Goal: Task Accomplishment & Management: Manage account settings

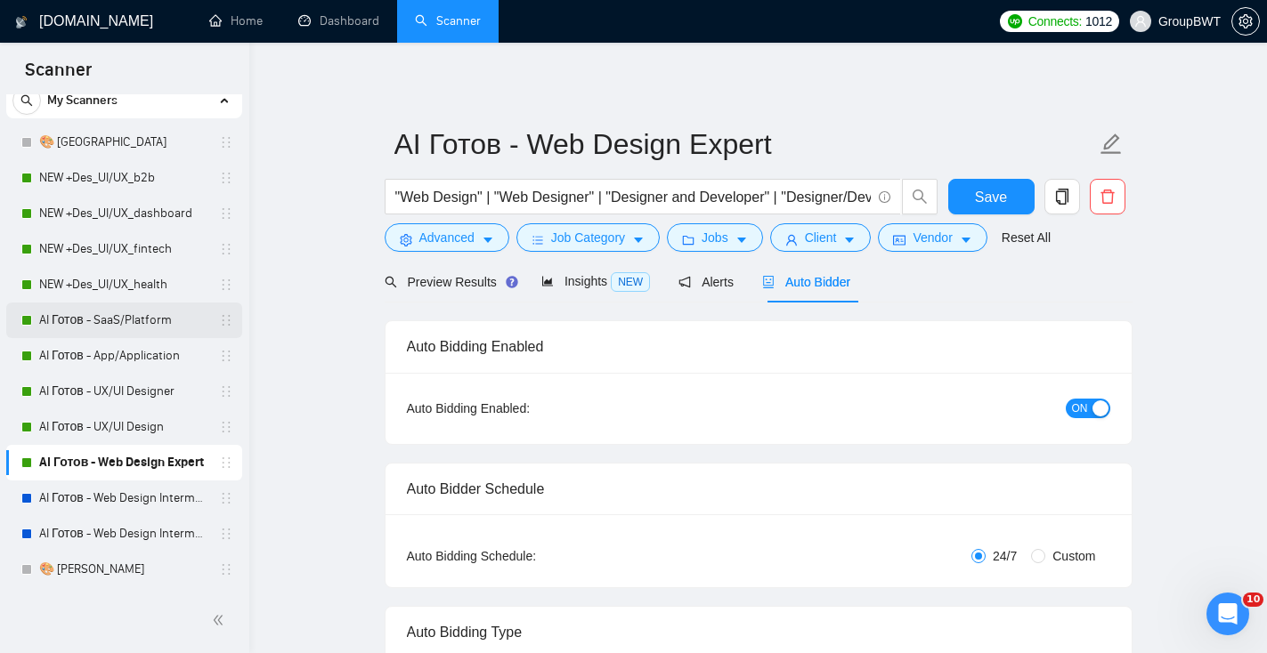
click at [81, 323] on link "AI Готов - SaaS/Platform" at bounding box center [123, 321] width 169 height 36
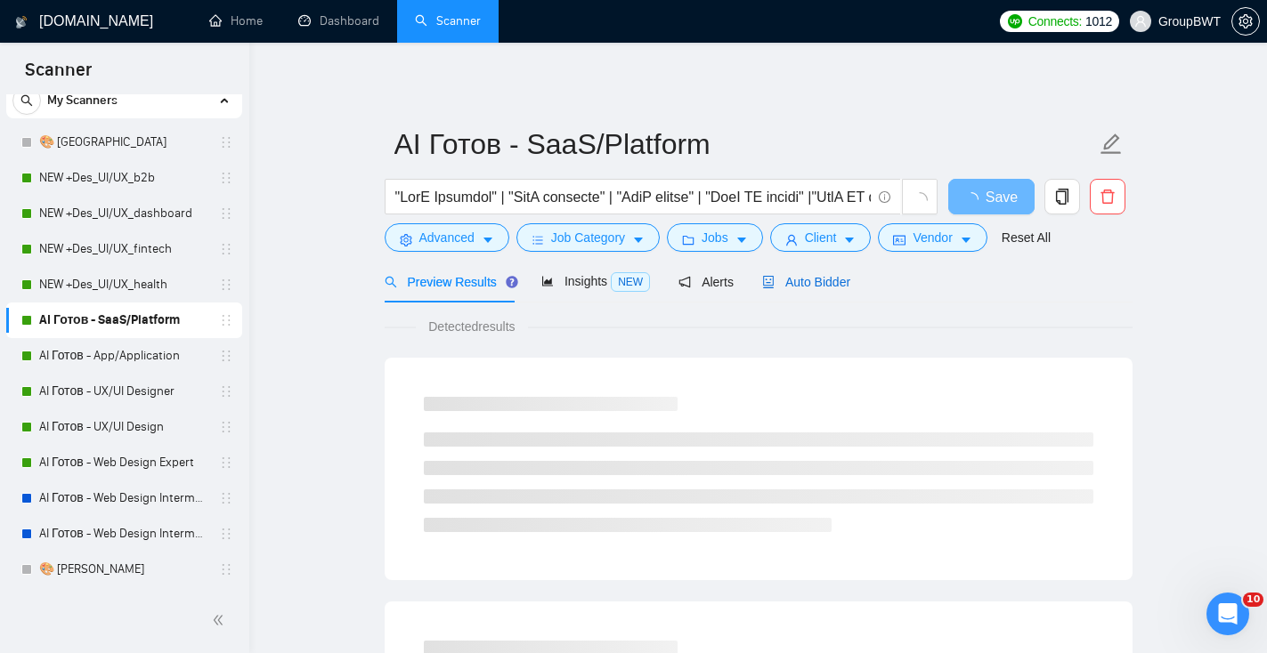
click at [807, 289] on div "Auto Bidder" at bounding box center [806, 282] width 88 height 20
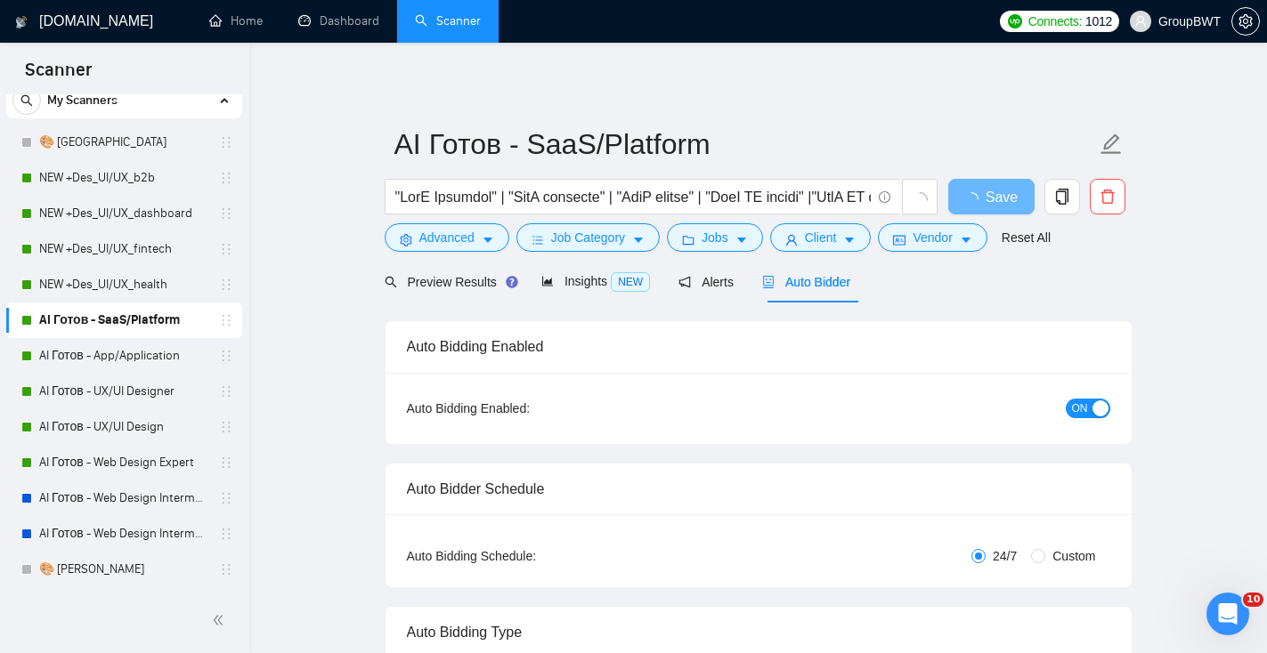
click at [1092, 404] on div "button" at bounding box center [1100, 409] width 16 height 16
click at [980, 199] on span "Save" at bounding box center [991, 197] width 32 height 22
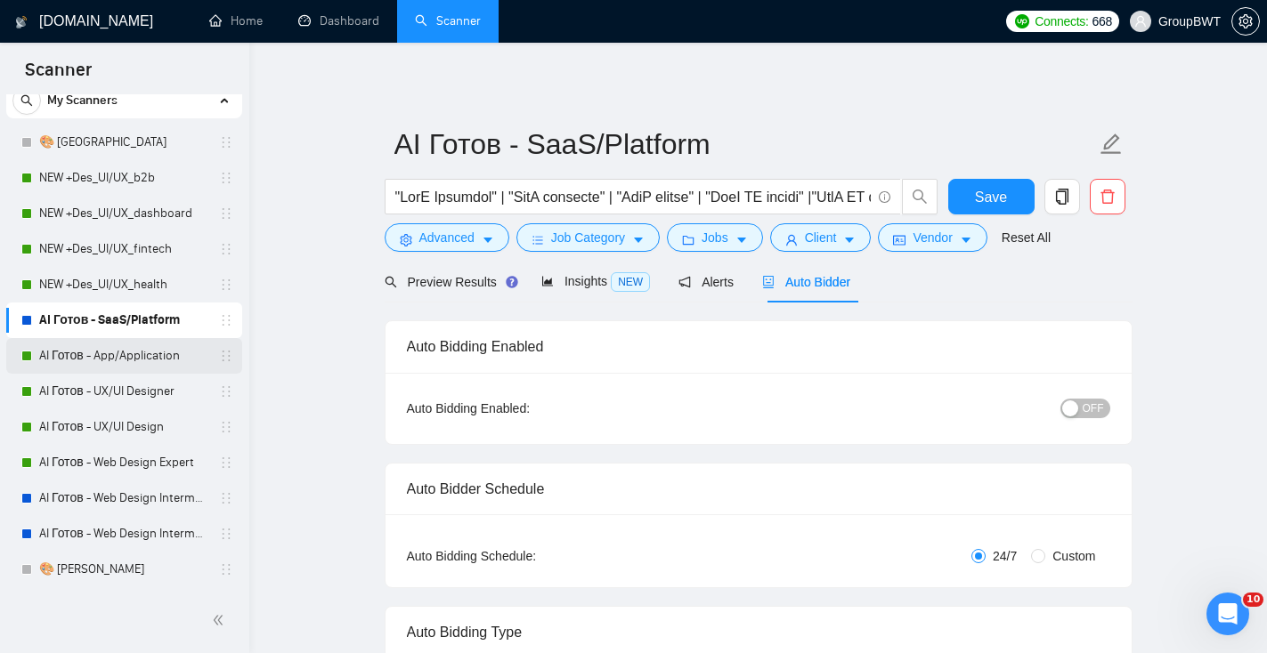
click at [88, 344] on link "AI Готов - App/Application" at bounding box center [123, 356] width 169 height 36
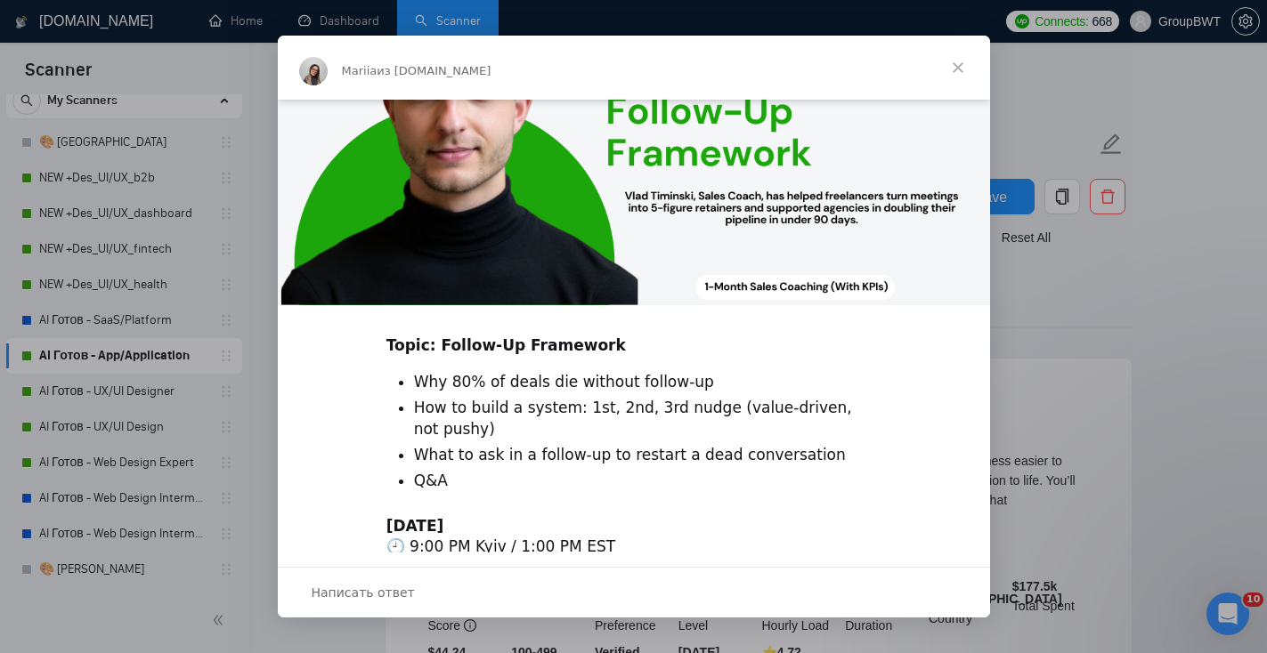
scroll to position [396, 0]
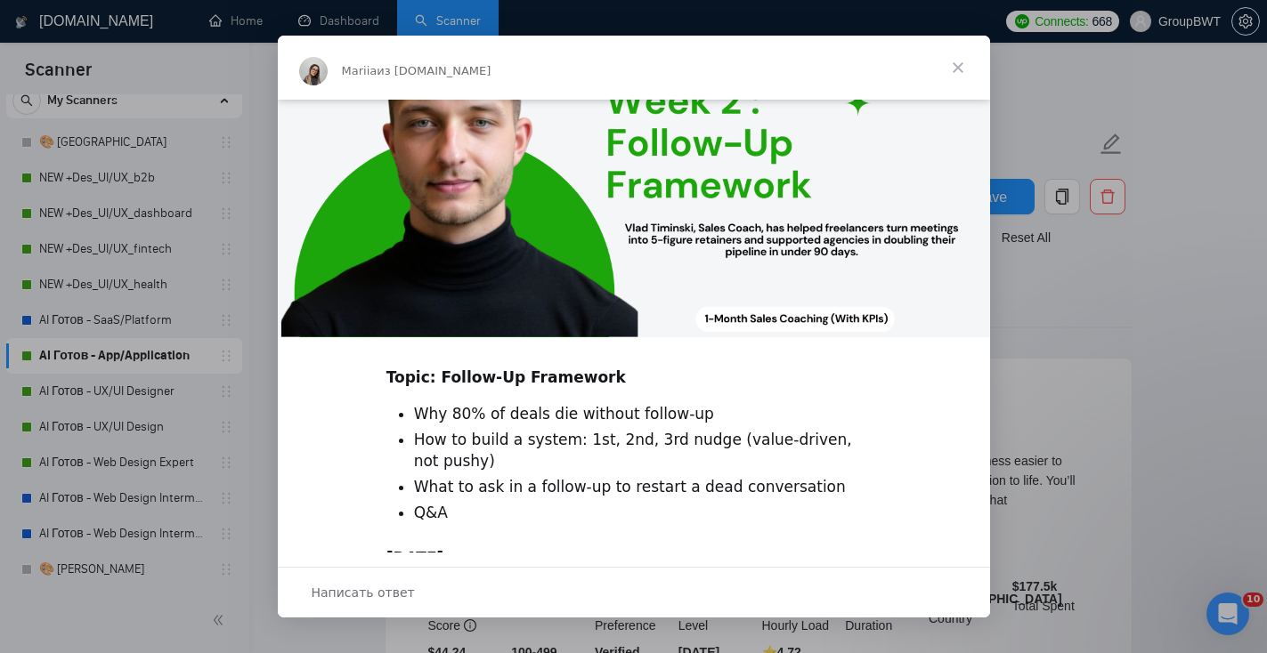
click at [963, 65] on span "Закрыть" at bounding box center [958, 68] width 64 height 64
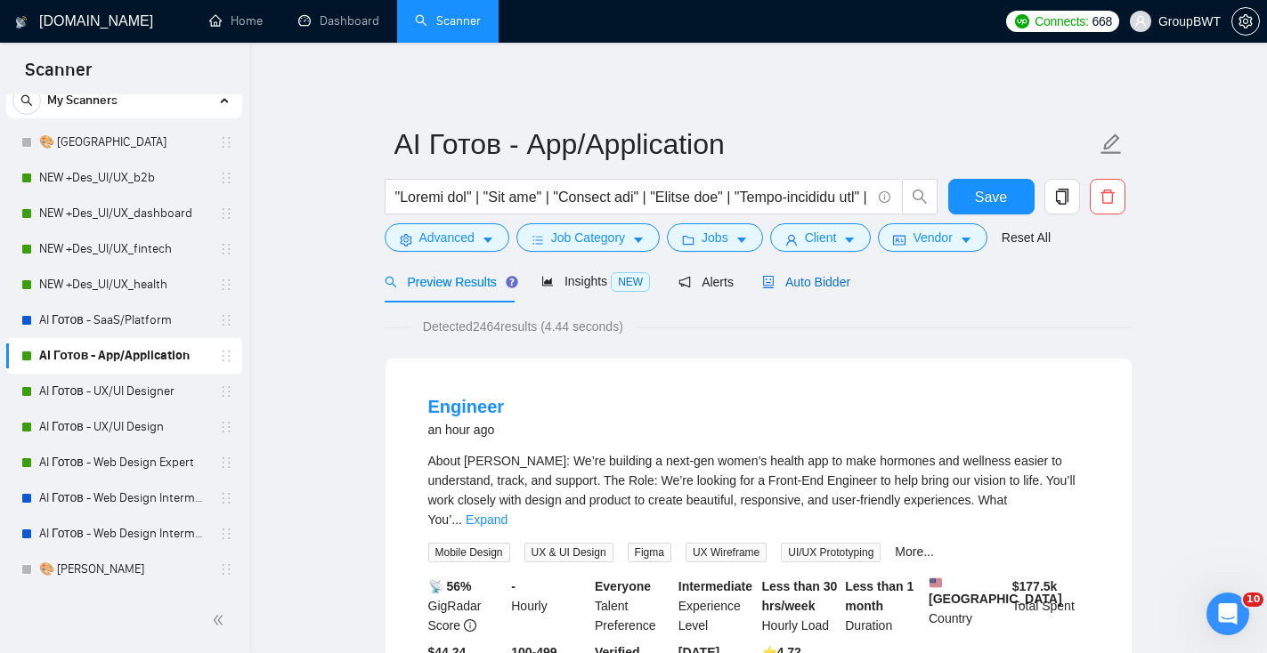
click at [806, 280] on span "Auto Bidder" at bounding box center [806, 282] width 88 height 14
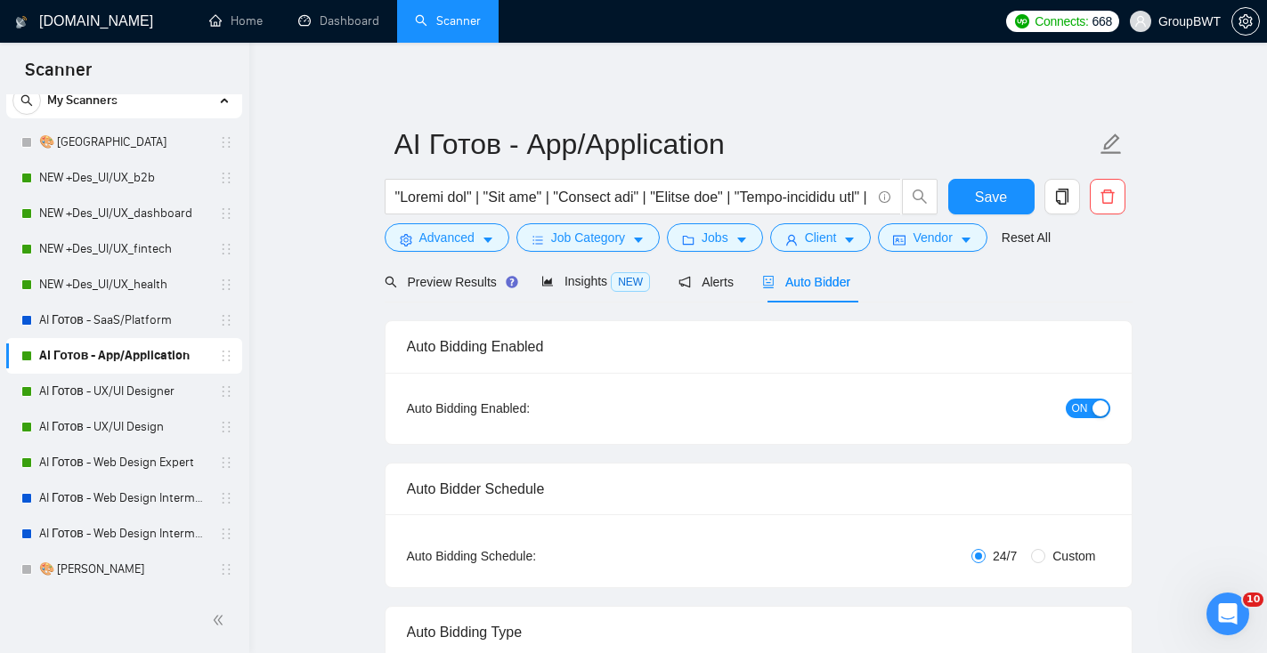
click at [1087, 417] on button "ON" at bounding box center [1088, 409] width 45 height 20
click at [977, 212] on button "Save" at bounding box center [991, 197] width 86 height 36
click at [181, 398] on link "AI Готов - UX/UI Designer" at bounding box center [123, 392] width 169 height 36
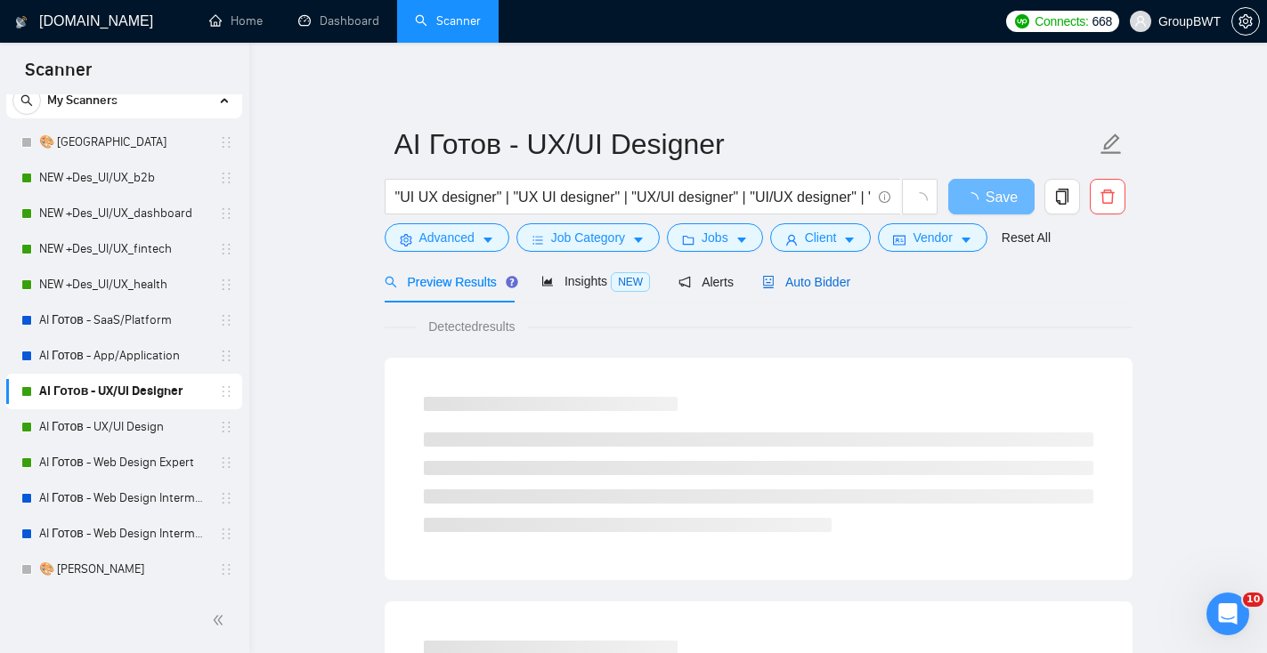
click at [838, 276] on span "Auto Bidder" at bounding box center [806, 282] width 88 height 14
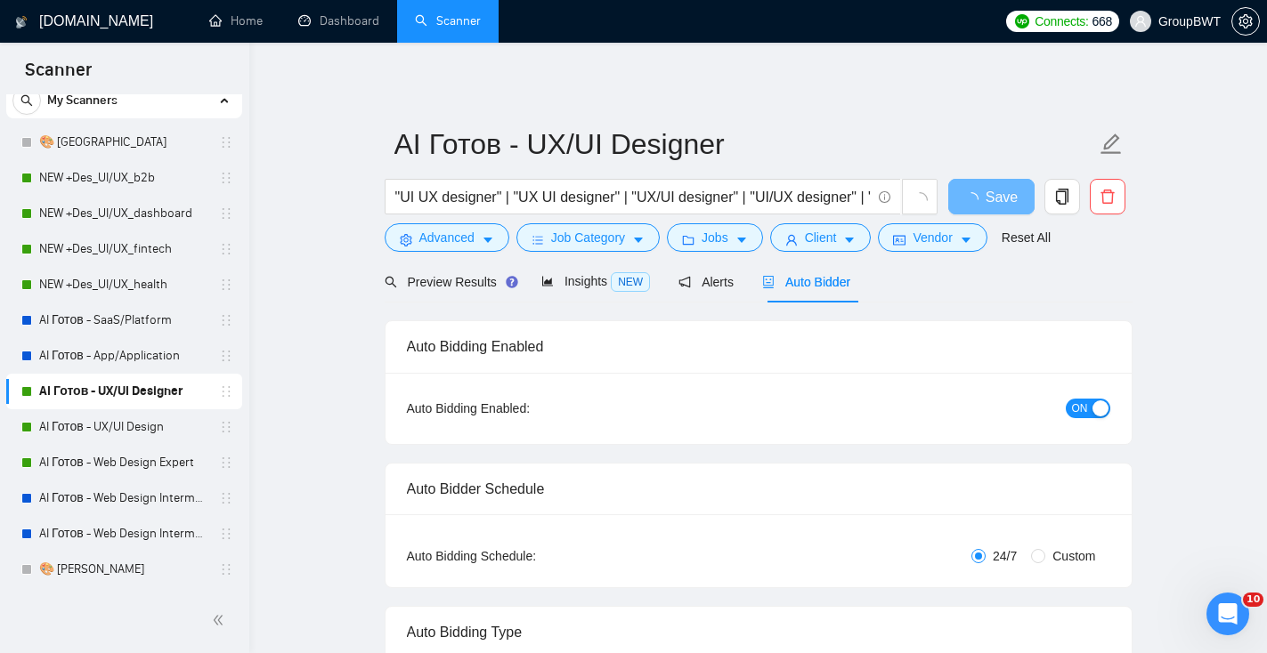
click at [1092, 410] on div "button" at bounding box center [1100, 409] width 16 height 16
click at [973, 201] on button "Save" at bounding box center [991, 197] width 86 height 36
click at [147, 426] on link "AI Готов - UX/UI Design" at bounding box center [123, 427] width 169 height 36
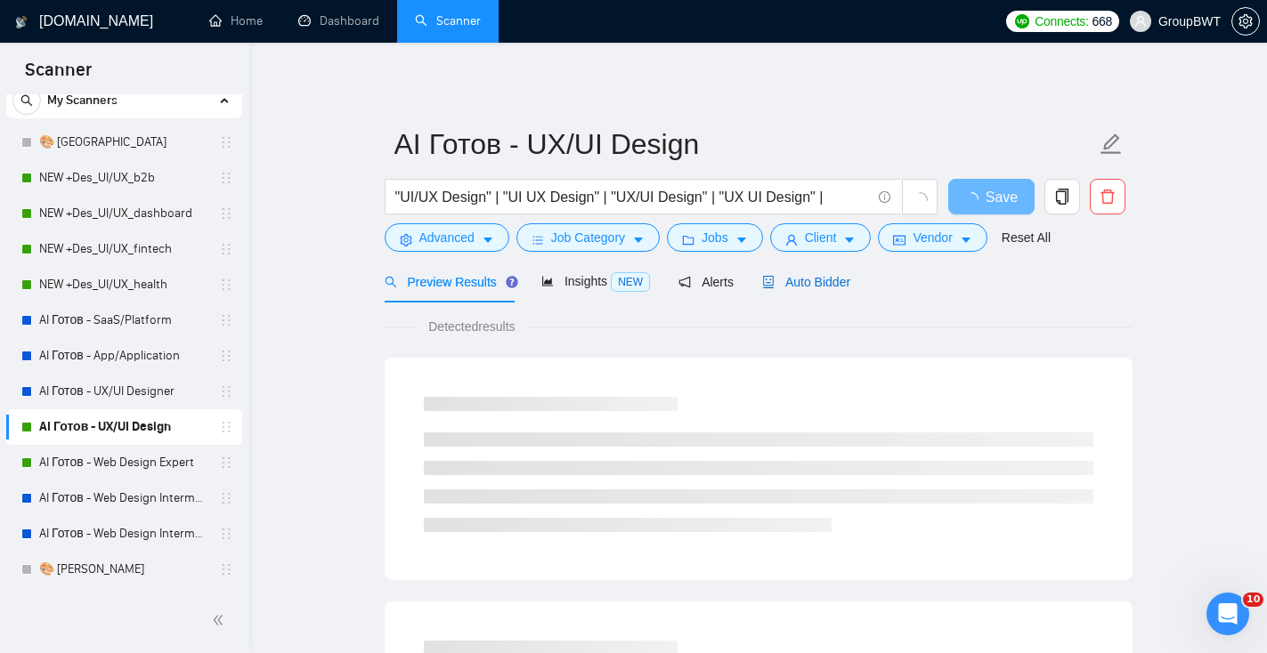
click at [801, 285] on span "Auto Bidder" at bounding box center [806, 282] width 88 height 14
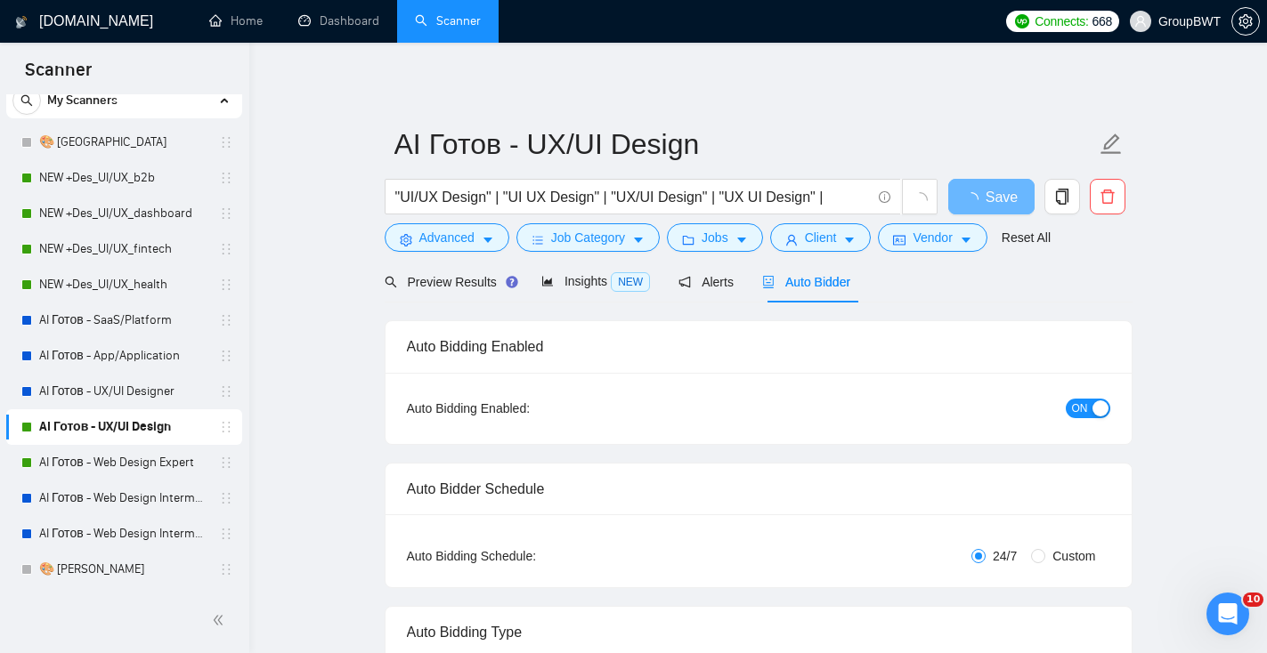
click at [1080, 410] on span "ON" at bounding box center [1080, 409] width 16 height 20
click at [999, 202] on span "Save" at bounding box center [991, 197] width 32 height 22
click at [159, 463] on link "AI Готов - Web Design Expert" at bounding box center [123, 463] width 169 height 36
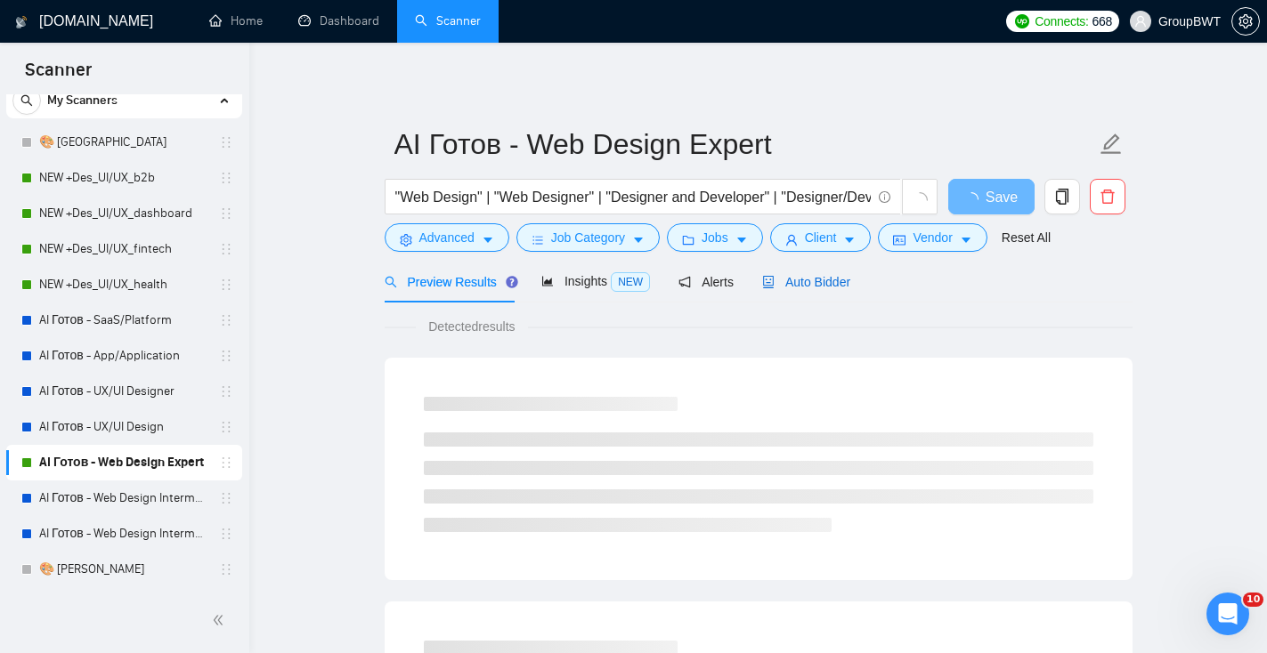
click at [824, 285] on span "Auto Bidder" at bounding box center [806, 282] width 88 height 14
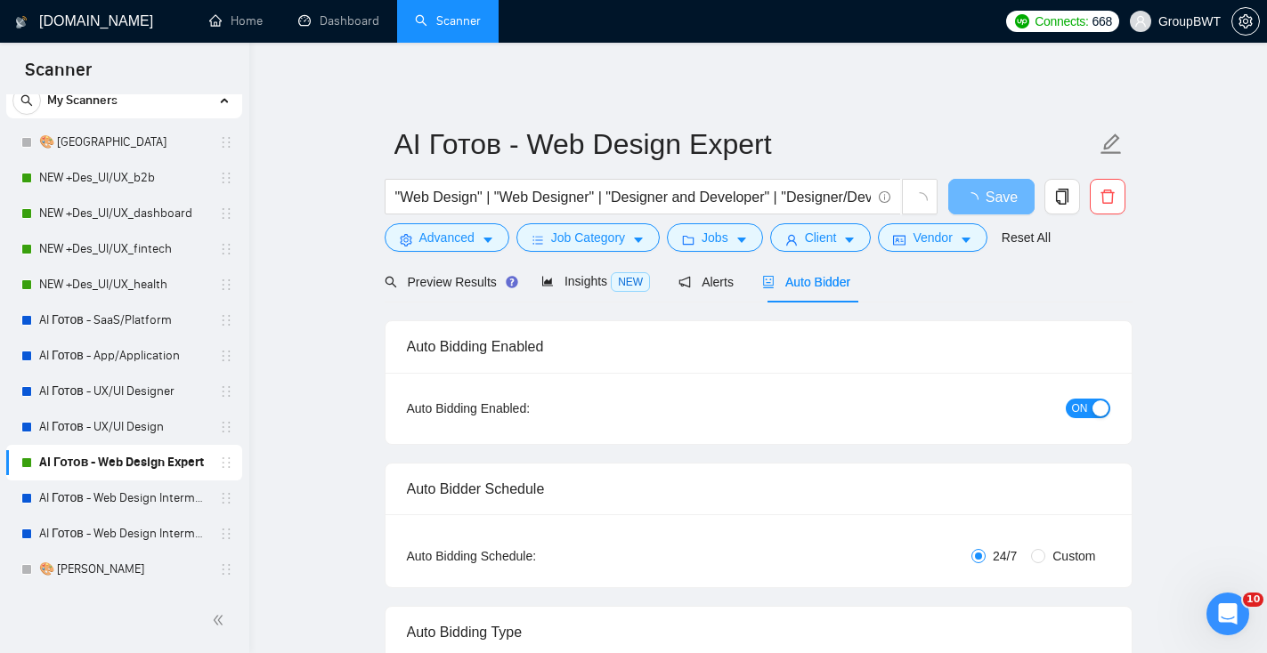
click at [1090, 403] on button "ON" at bounding box center [1088, 409] width 45 height 20
click at [990, 202] on span "Save" at bounding box center [991, 197] width 32 height 22
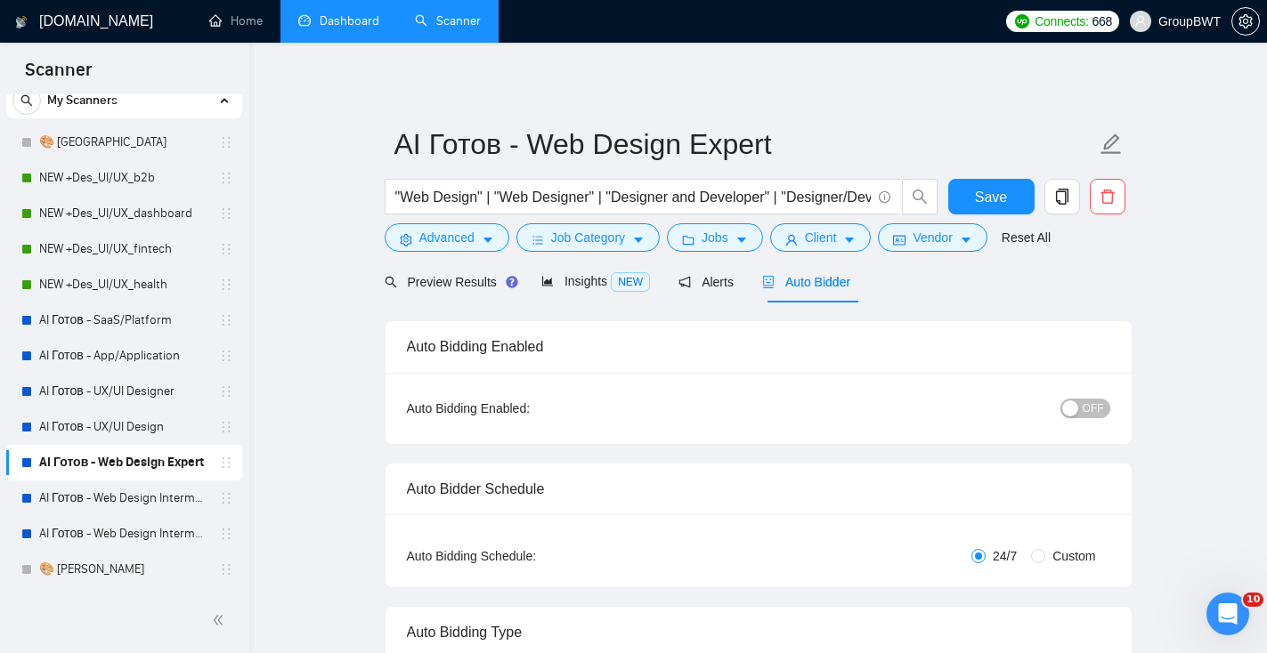
click at [345, 25] on link "Dashboard" at bounding box center [338, 20] width 81 height 15
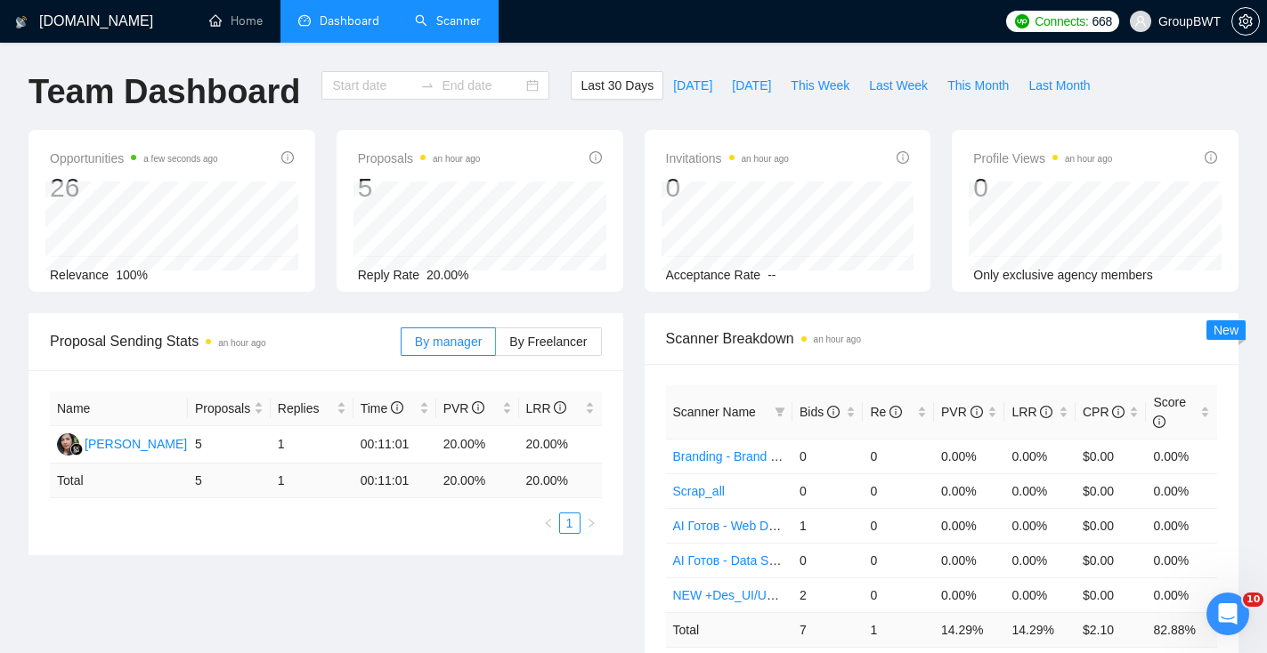
type input "[DATE]"
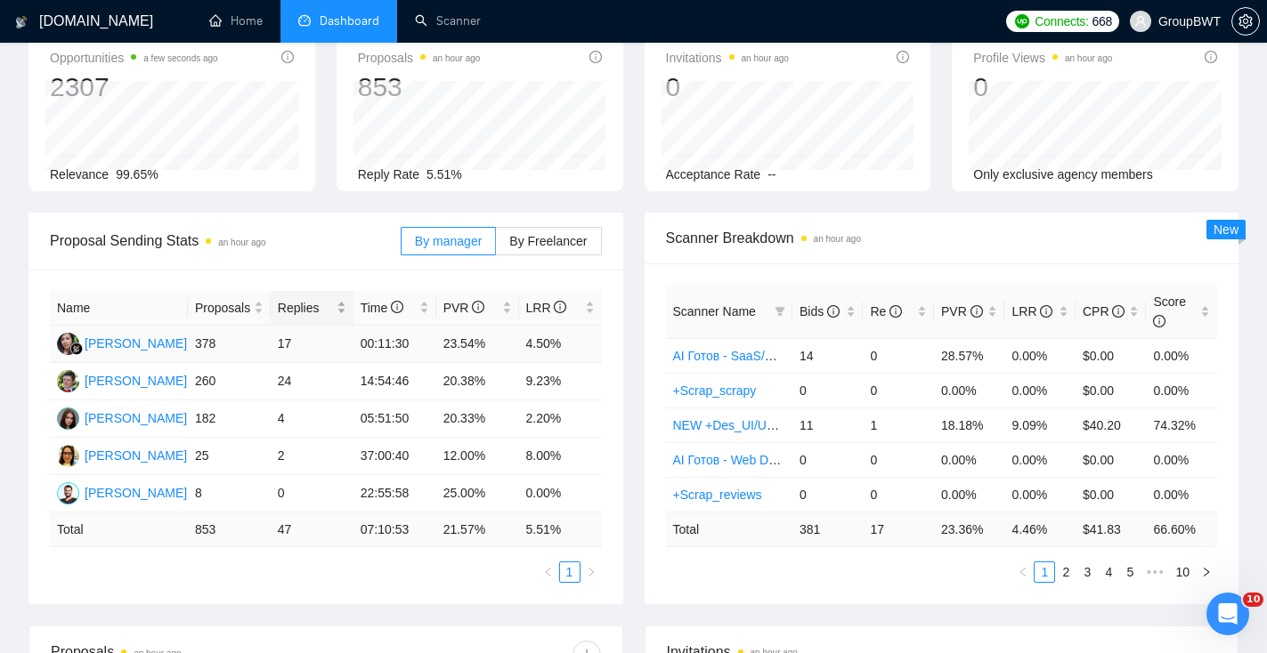
scroll to position [104, 0]
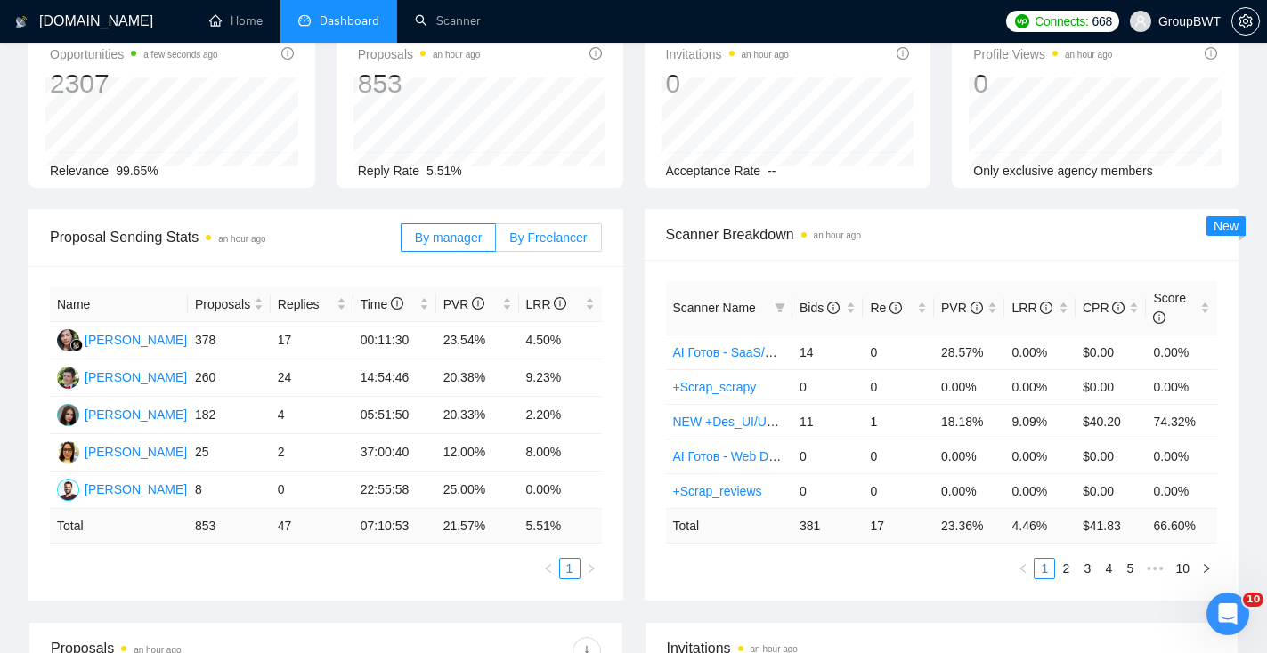
click at [532, 234] on span "By Freelancer" at bounding box center [547, 238] width 77 height 14
click at [496, 242] on input "By Freelancer" at bounding box center [496, 242] width 0 height 0
click at [426, 238] on span "By manager" at bounding box center [448, 238] width 67 height 14
click at [401, 242] on input "By manager" at bounding box center [401, 242] width 0 height 0
click at [531, 239] on span "By Freelancer" at bounding box center [547, 238] width 77 height 14
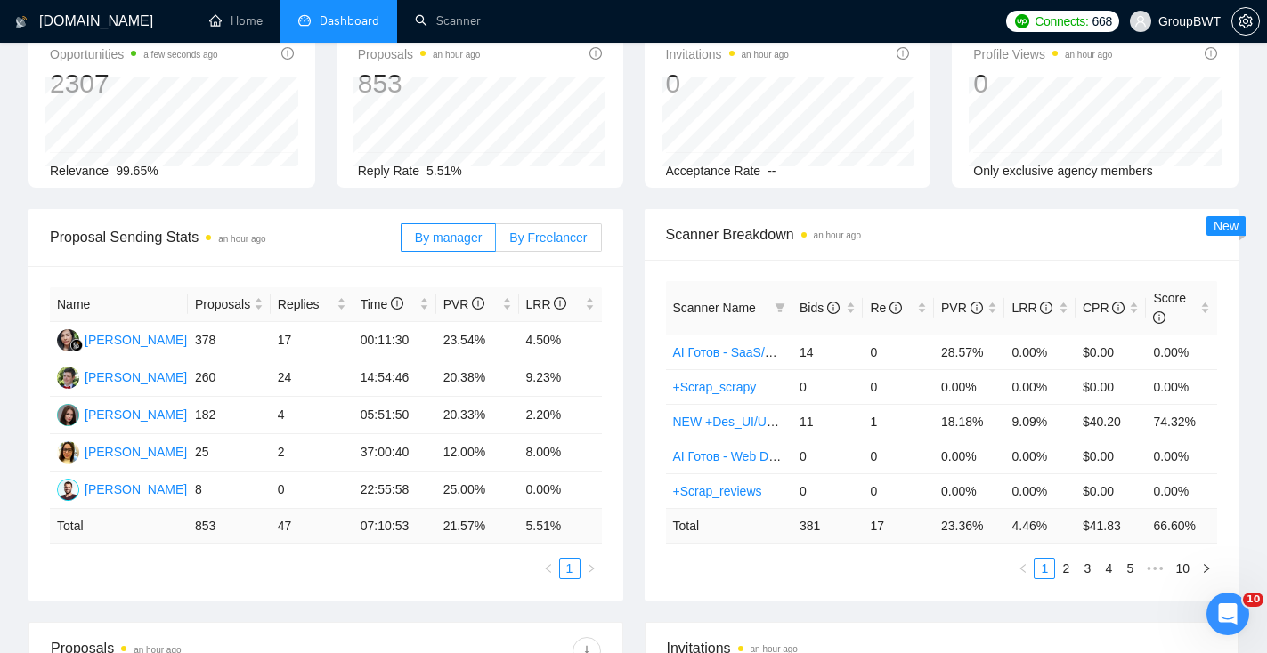
click at [496, 242] on input "By Freelancer" at bounding box center [496, 242] width 0 height 0
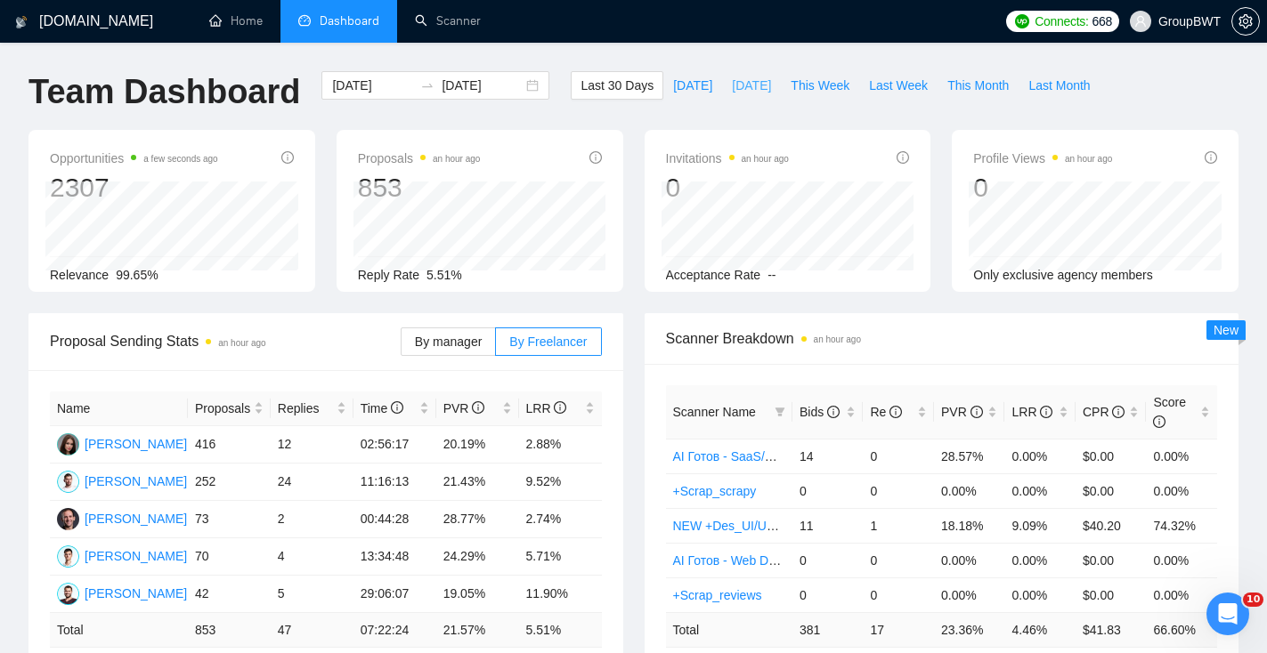
click at [732, 92] on span "[DATE]" at bounding box center [751, 86] width 39 height 20
type input "[DATE]"
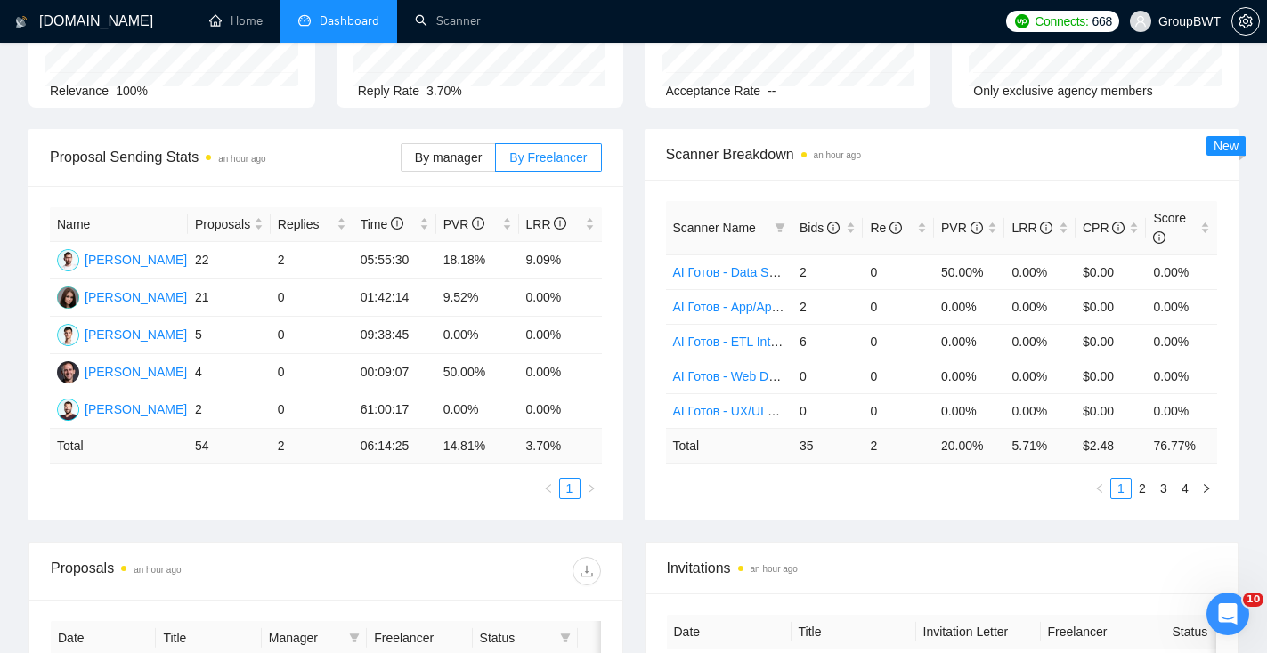
scroll to position [180, 0]
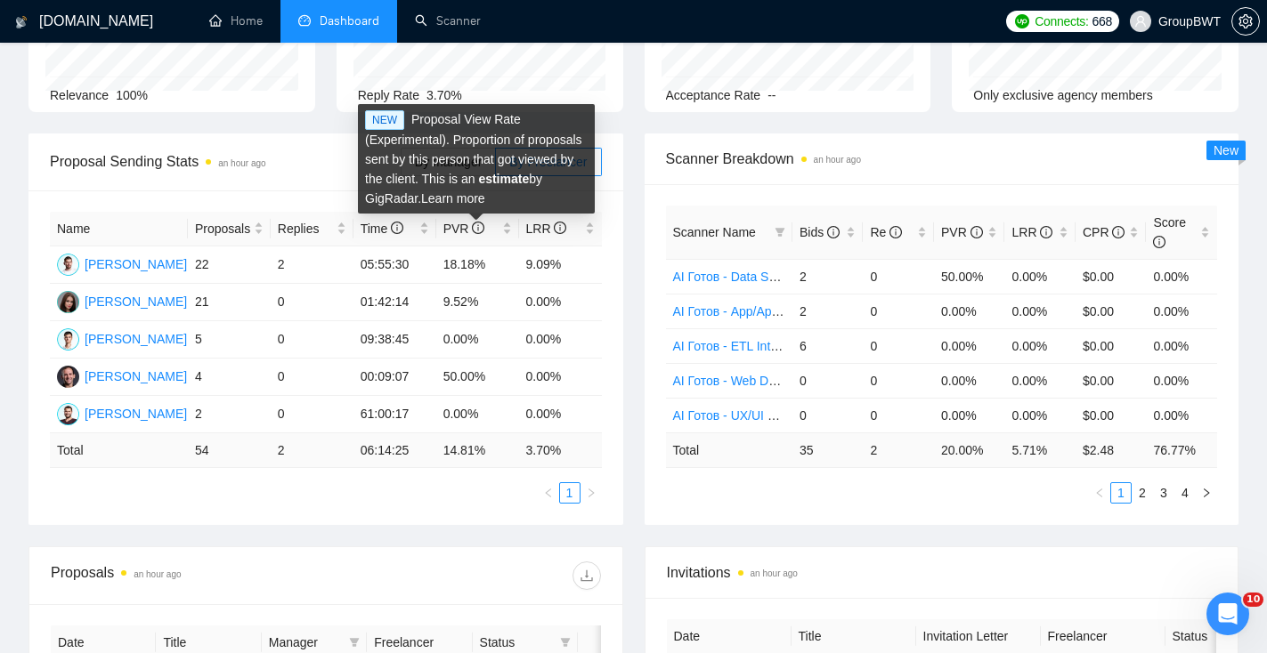
click at [452, 166] on div "NEW Proposal View Rate (Experimental). Proportion of proposals sent by this per…" at bounding box center [476, 158] width 237 height 109
click at [309, 174] on div "Proposal Sending Stats an hour ago" at bounding box center [225, 161] width 351 height 51
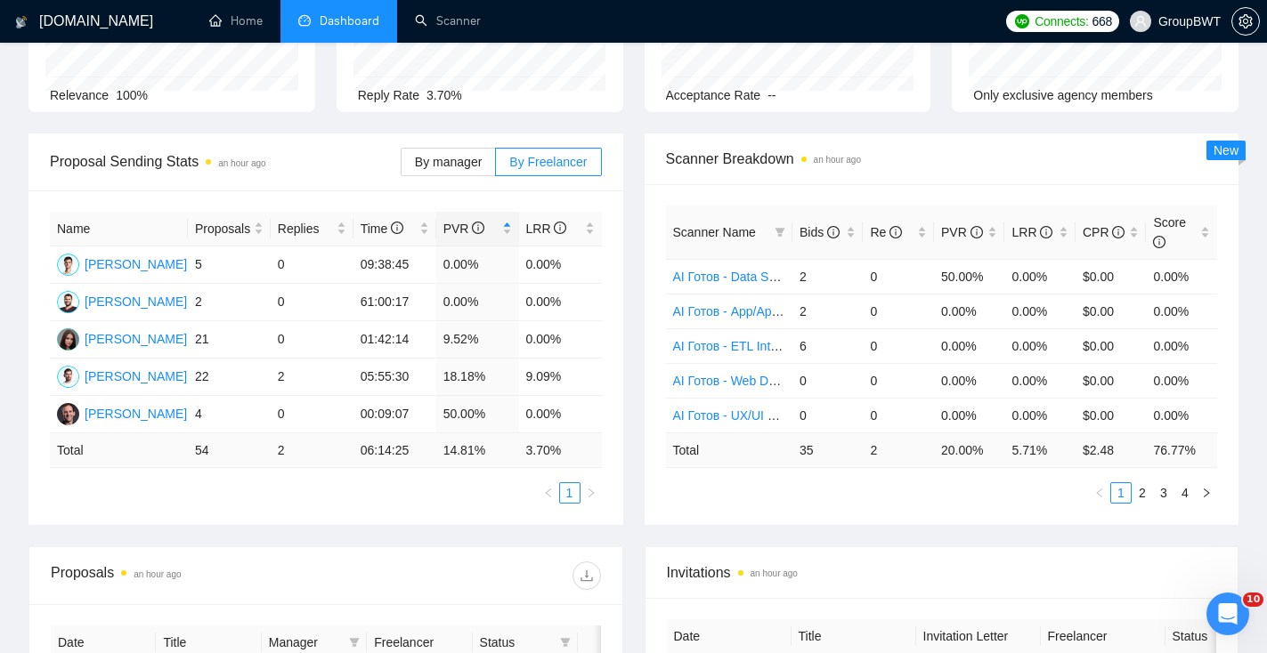
click at [466, 178] on div "By manager By Freelancer" at bounding box center [501, 162] width 201 height 57
click at [464, 170] on label "By manager" at bounding box center [448, 162] width 95 height 28
click at [401, 166] on input "By manager" at bounding box center [401, 166] width 0 height 0
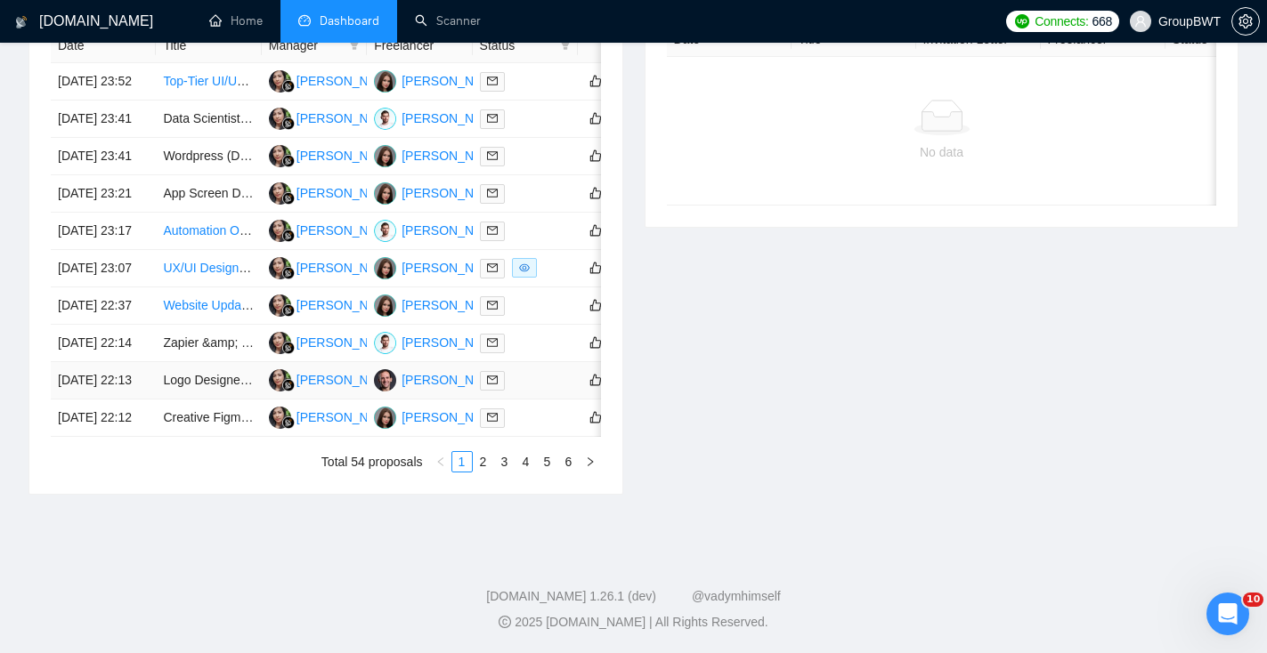
scroll to position [946, 0]
